Goal: Check status: Check status

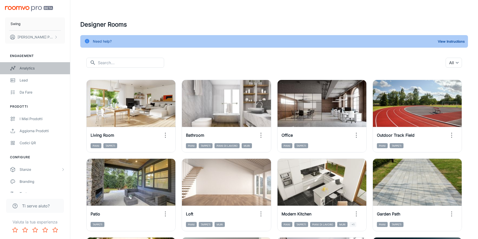
click at [30, 67] on div "Analytics" at bounding box center [42, 68] width 45 height 6
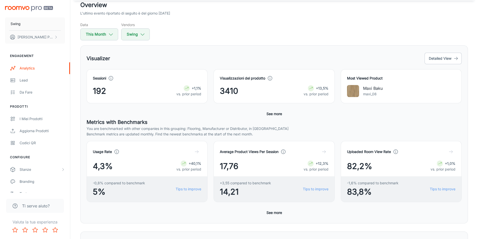
scroll to position [50, 0]
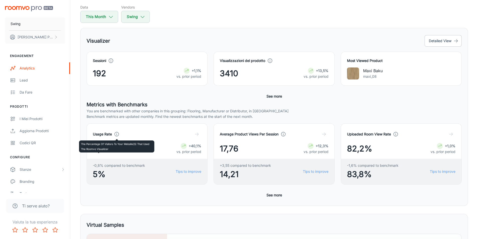
click at [117, 134] on icon at bounding box center [117, 134] width 6 height 6
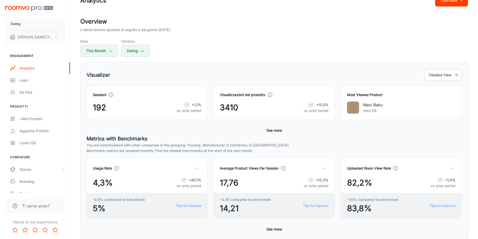
scroll to position [0, 0]
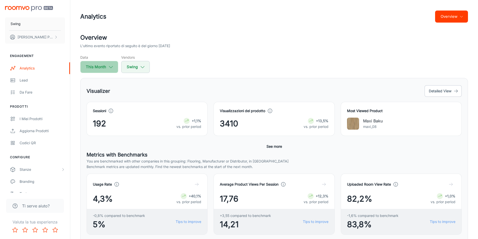
click at [108, 66] on icon "button" at bounding box center [111, 67] width 6 height 6
select select "8"
select select "2025"
select select "8"
select select "2025"
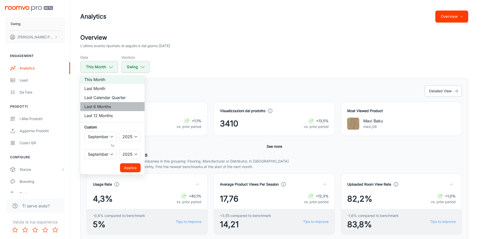
click at [111, 106] on li "Last 6 Months" at bounding box center [112, 106] width 64 height 9
select select "2"
select select "7"
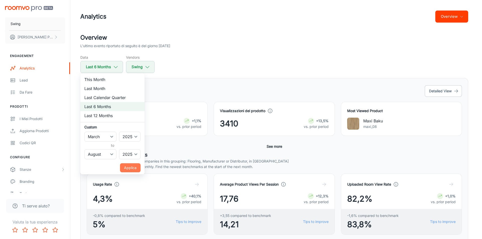
click at [130, 169] on button "Applica" at bounding box center [130, 167] width 21 height 9
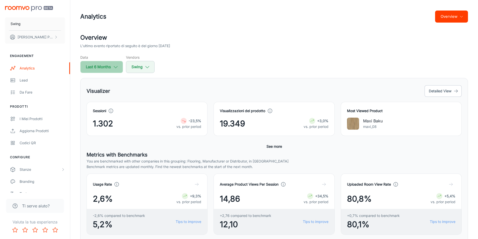
click at [117, 68] on icon "button" at bounding box center [116, 67] width 6 height 6
select select "2"
select select "2025"
select select "7"
select select "2025"
